Goal: Transaction & Acquisition: Purchase product/service

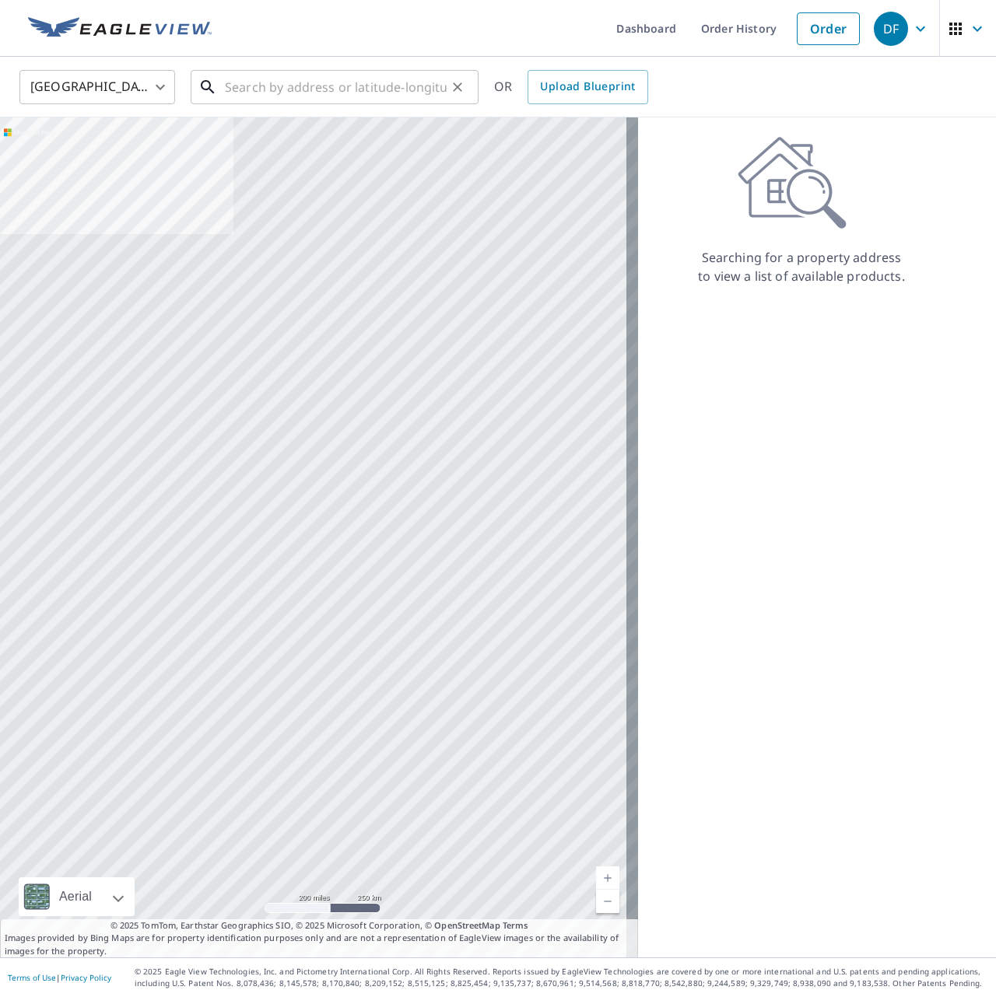
click at [414, 79] on input "text" at bounding box center [336, 87] width 222 height 44
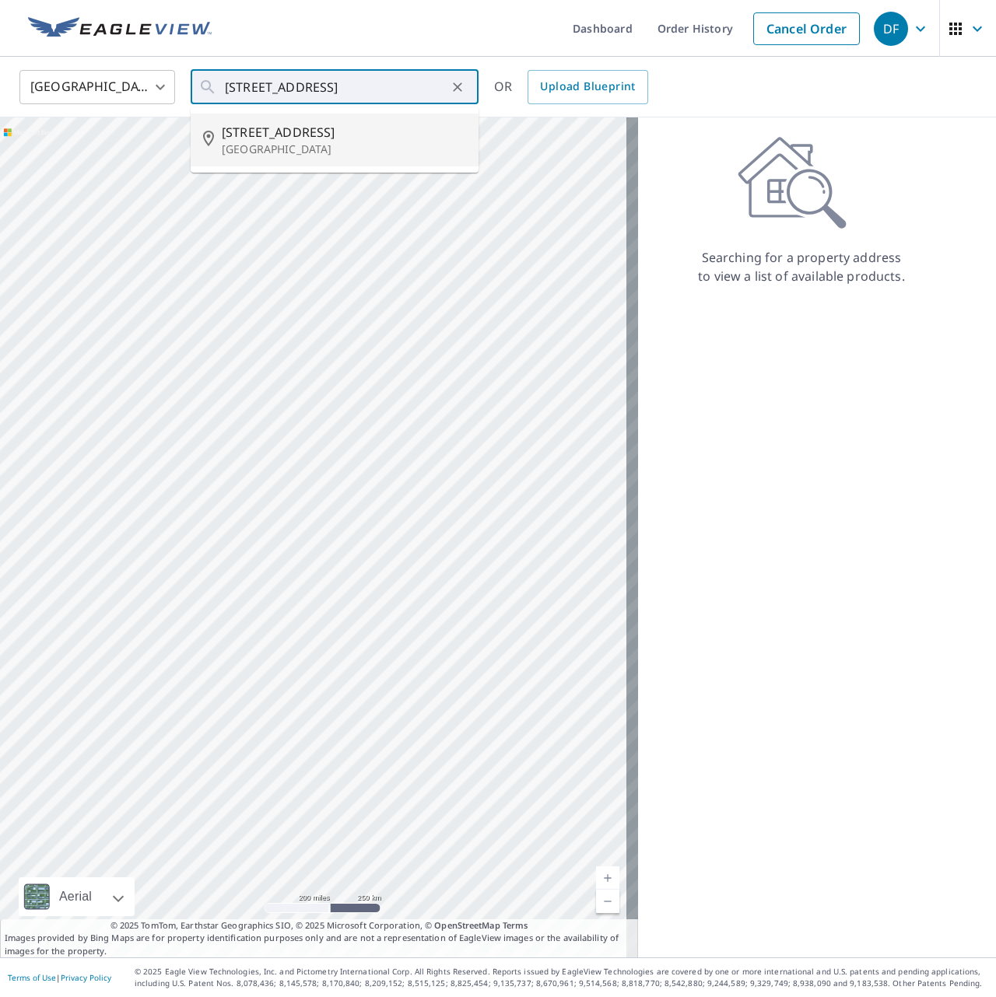
type input "[STREET_ADDRESS][PERSON_NAME]"
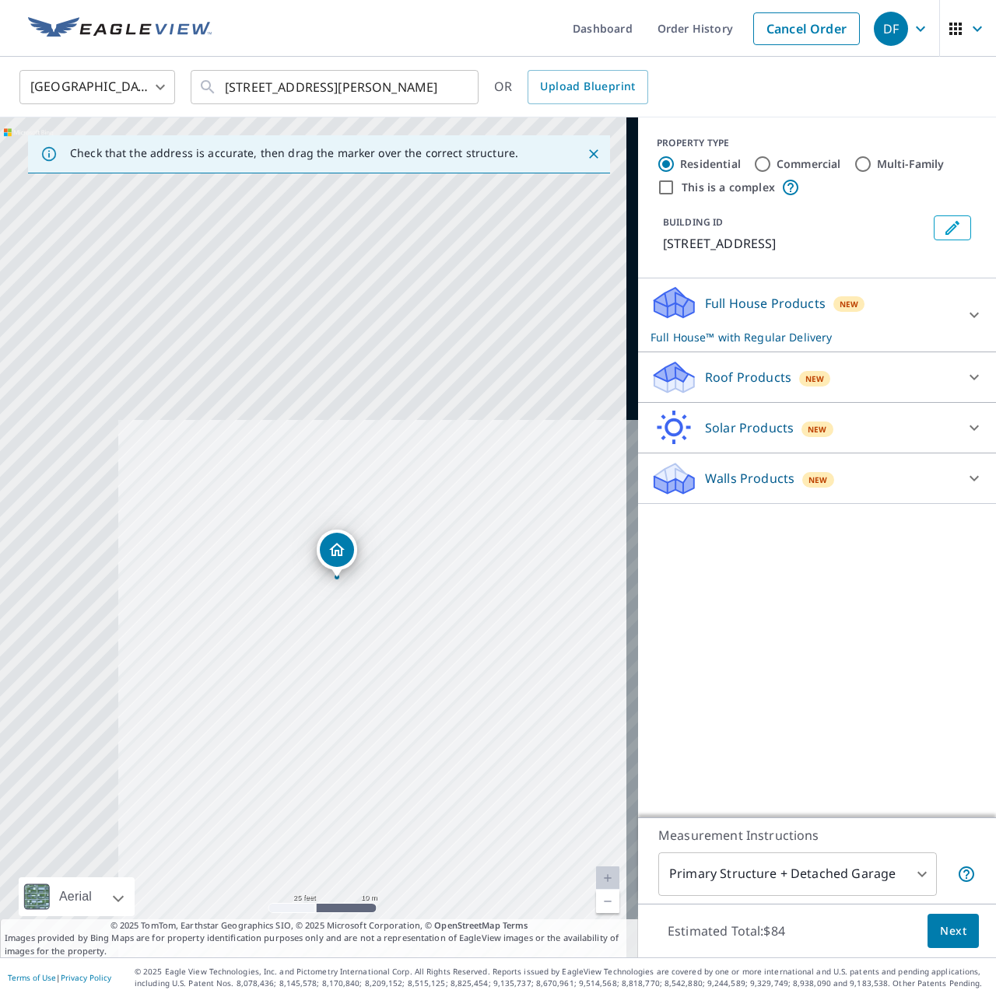
drag, startPoint x: 353, startPoint y: 564, endPoint x: 378, endPoint y: 603, distance: 46.2
click at [377, 607] on div "[STREET_ADDRESS][PERSON_NAME]" at bounding box center [319, 537] width 638 height 840
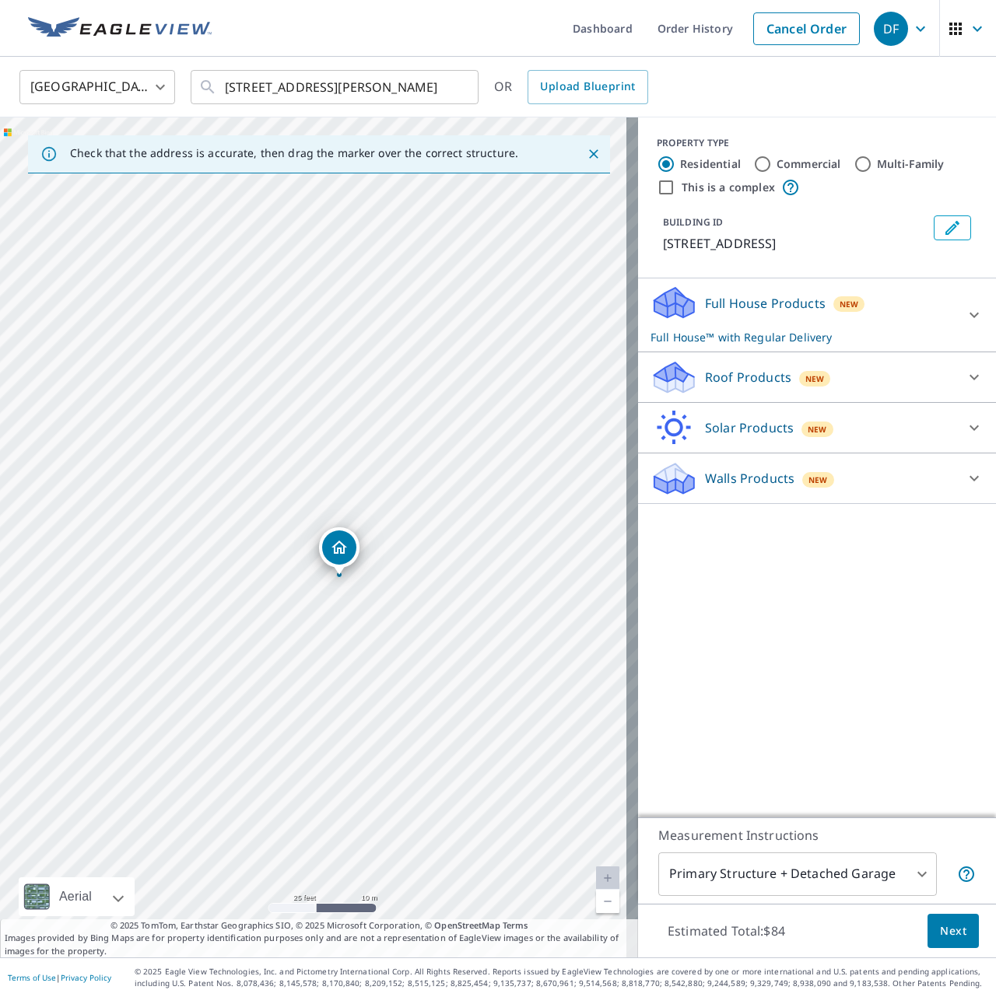
click at [915, 875] on body "DF DF Dashboard Order History Cancel Order DF [GEOGRAPHIC_DATA] [GEOGRAPHIC_DAT…" at bounding box center [498, 498] width 996 height 997
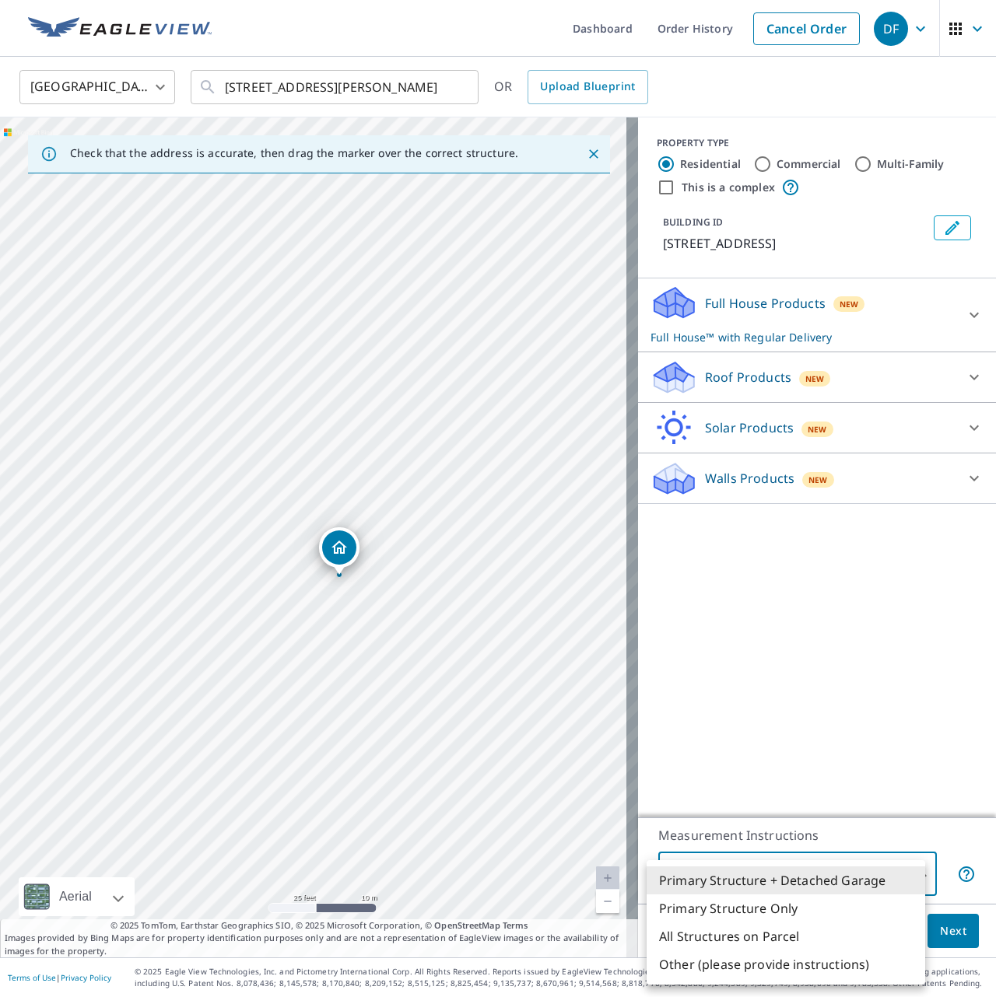
click at [887, 766] on div at bounding box center [498, 498] width 996 height 997
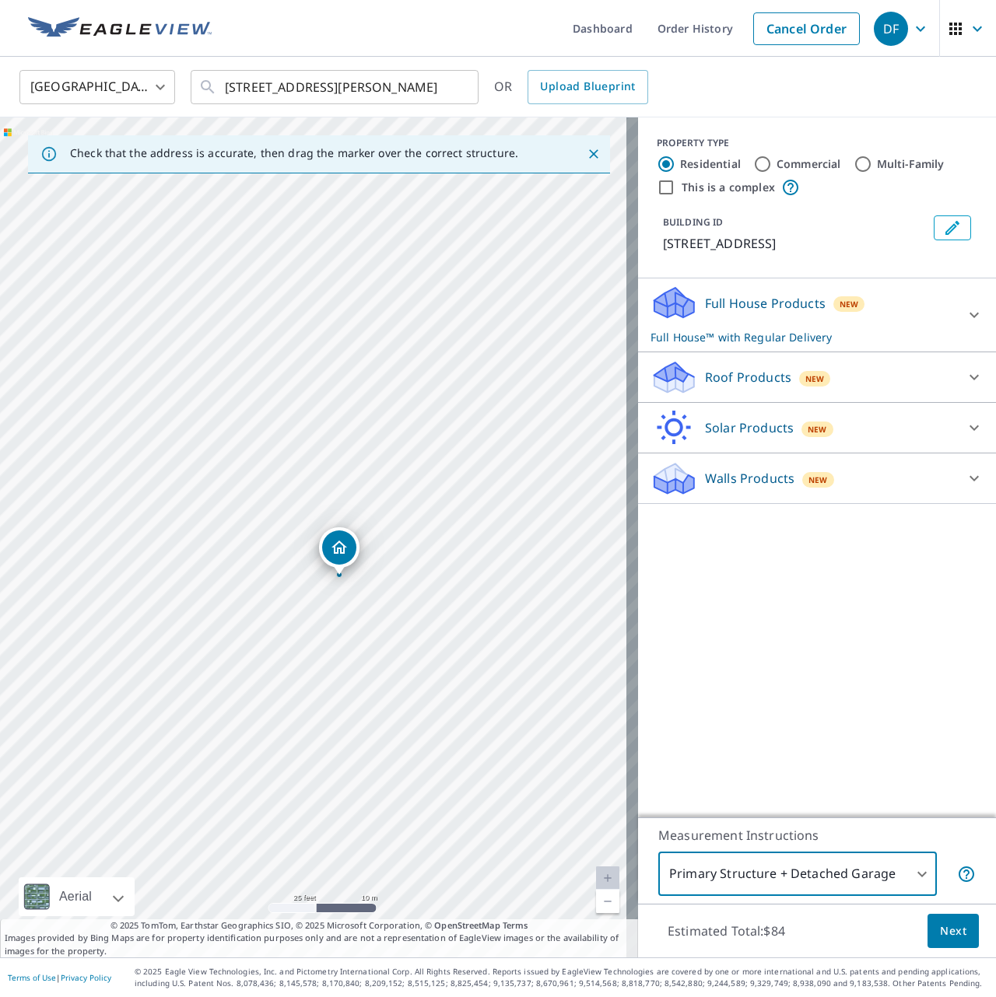
click at [961, 933] on button "Next" at bounding box center [952, 931] width 51 height 35
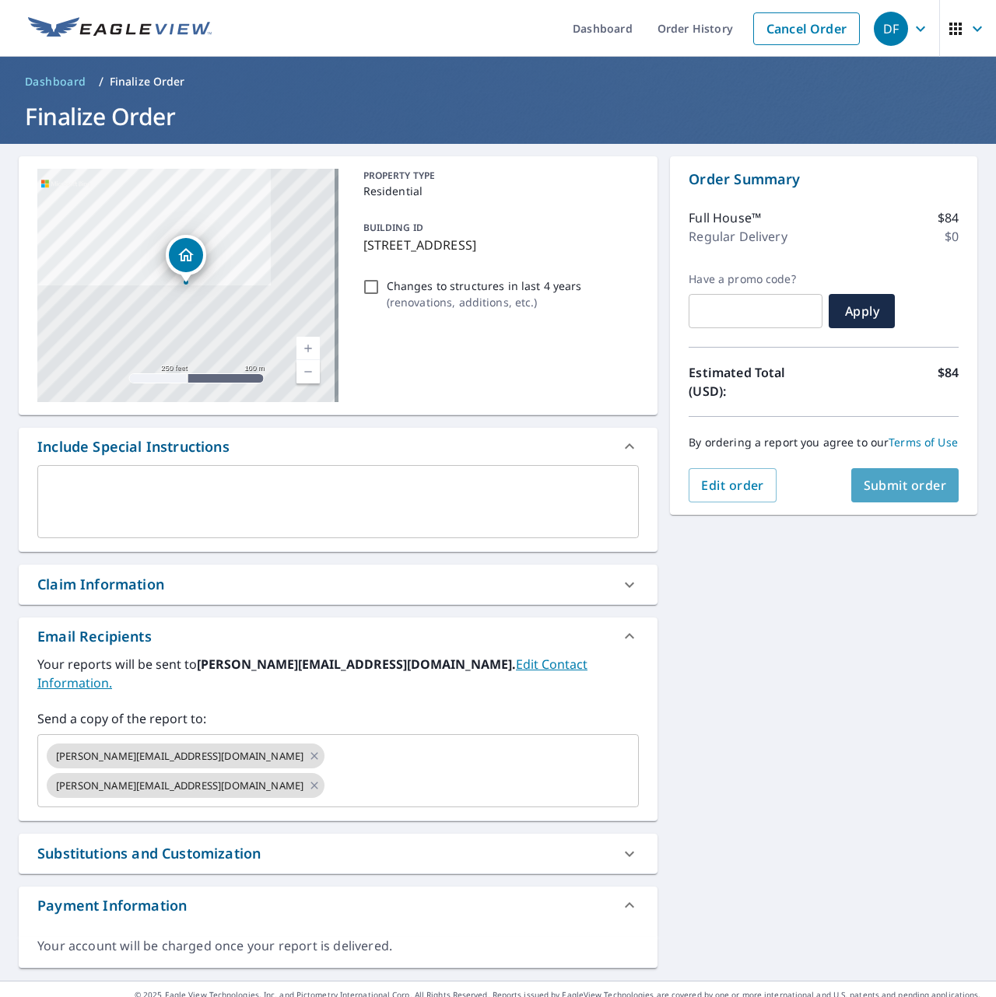
click at [894, 489] on button "Submit order" at bounding box center [905, 485] width 108 height 34
